Goal: Task Accomplishment & Management: Use online tool/utility

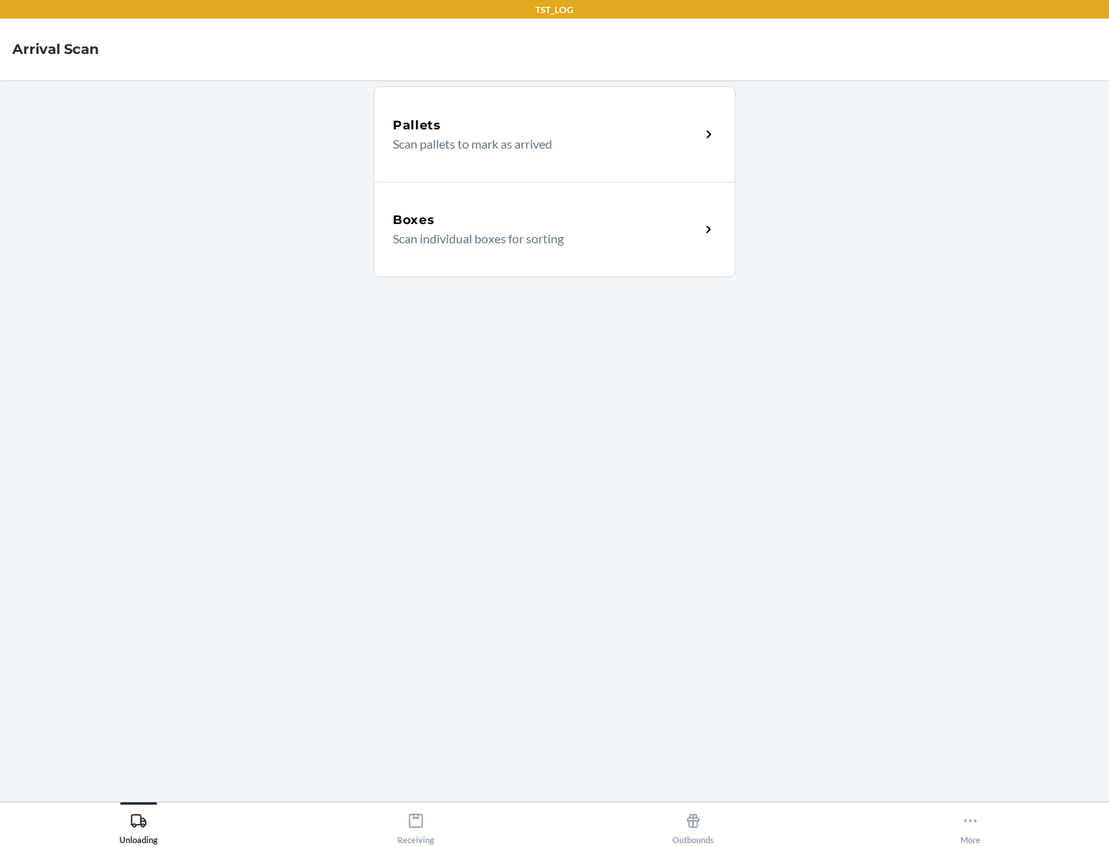
click at [546, 220] on div "Boxes" at bounding box center [546, 220] width 307 height 18
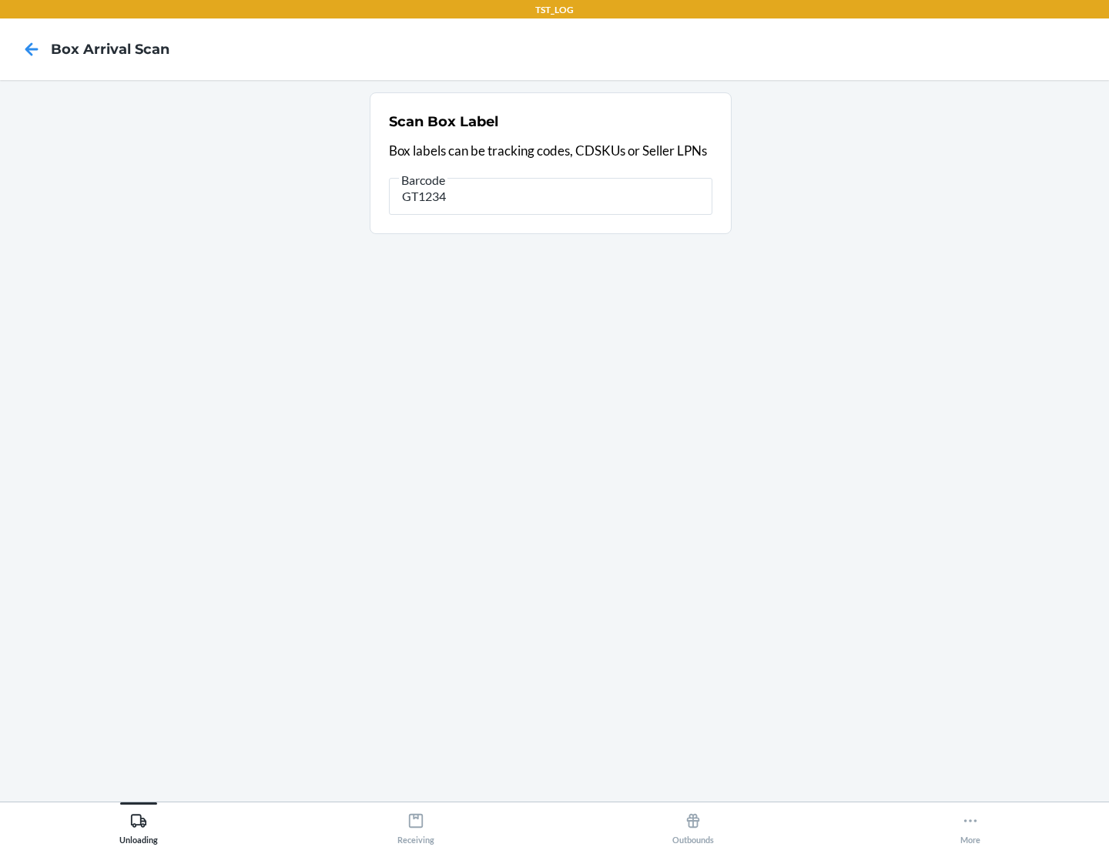
type input "GT1234"
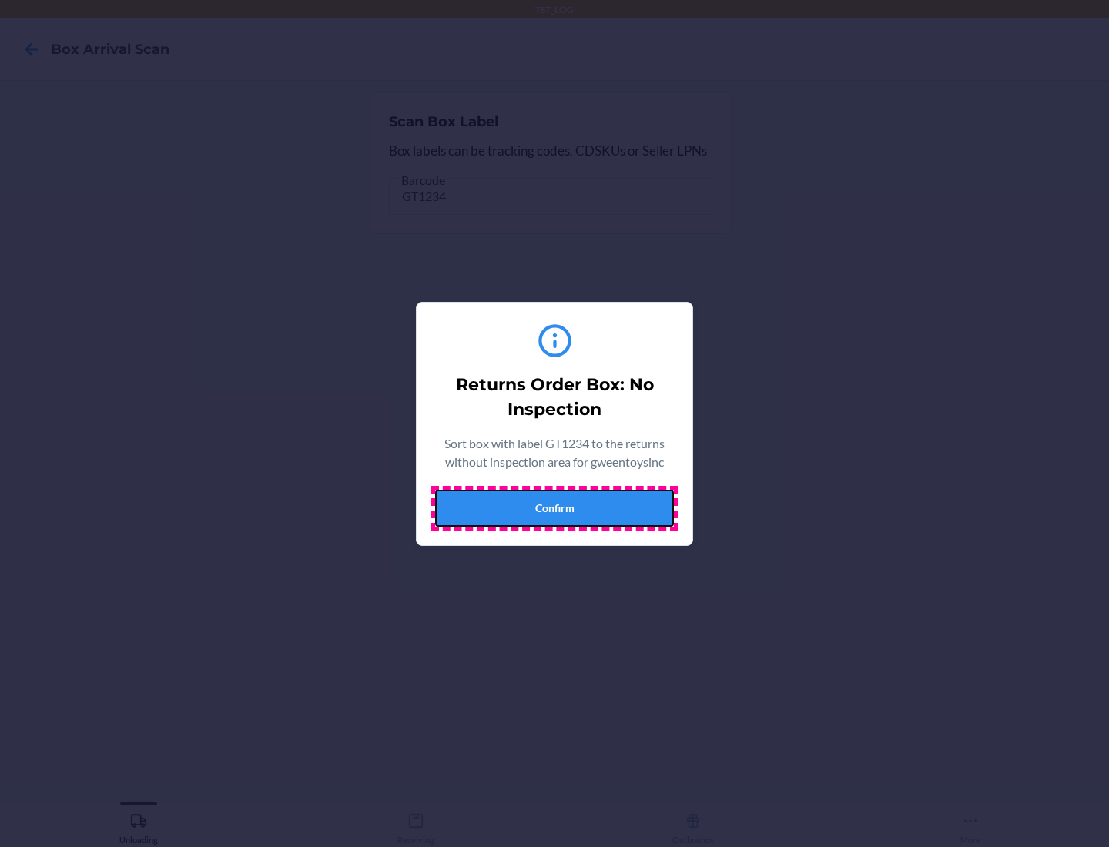
click at [554, 507] on button "Confirm" at bounding box center [554, 508] width 239 height 37
